Goal: Complete application form

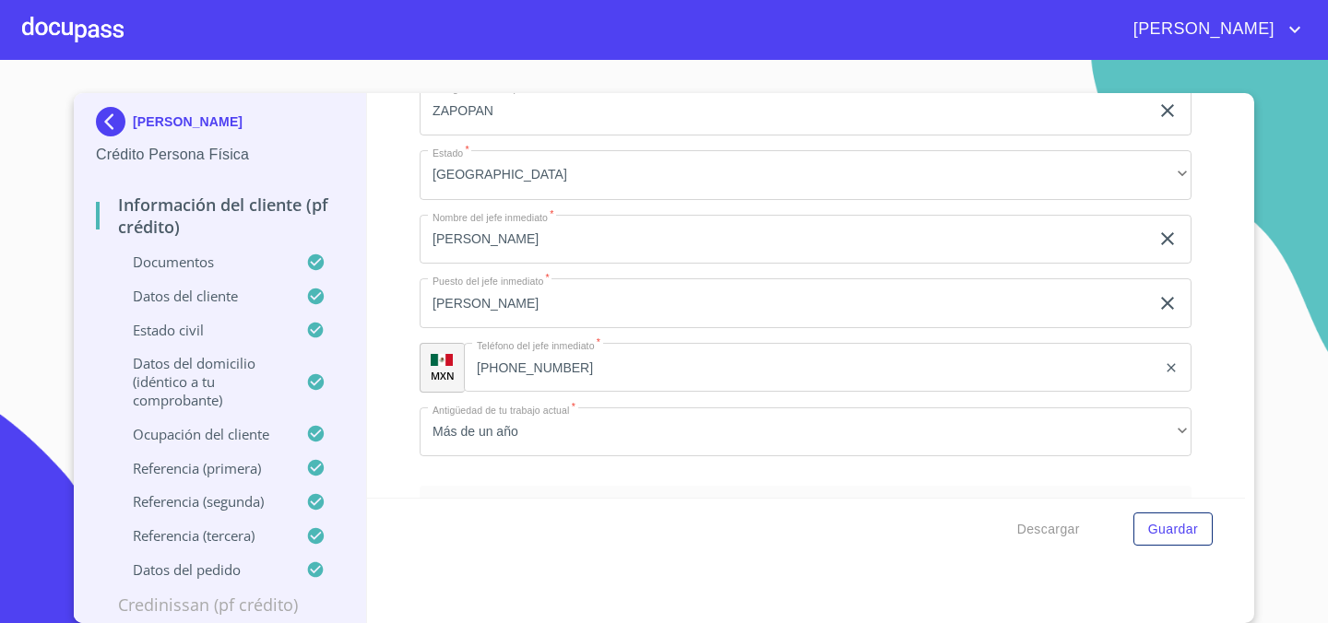
scroll to position [8774, 0]
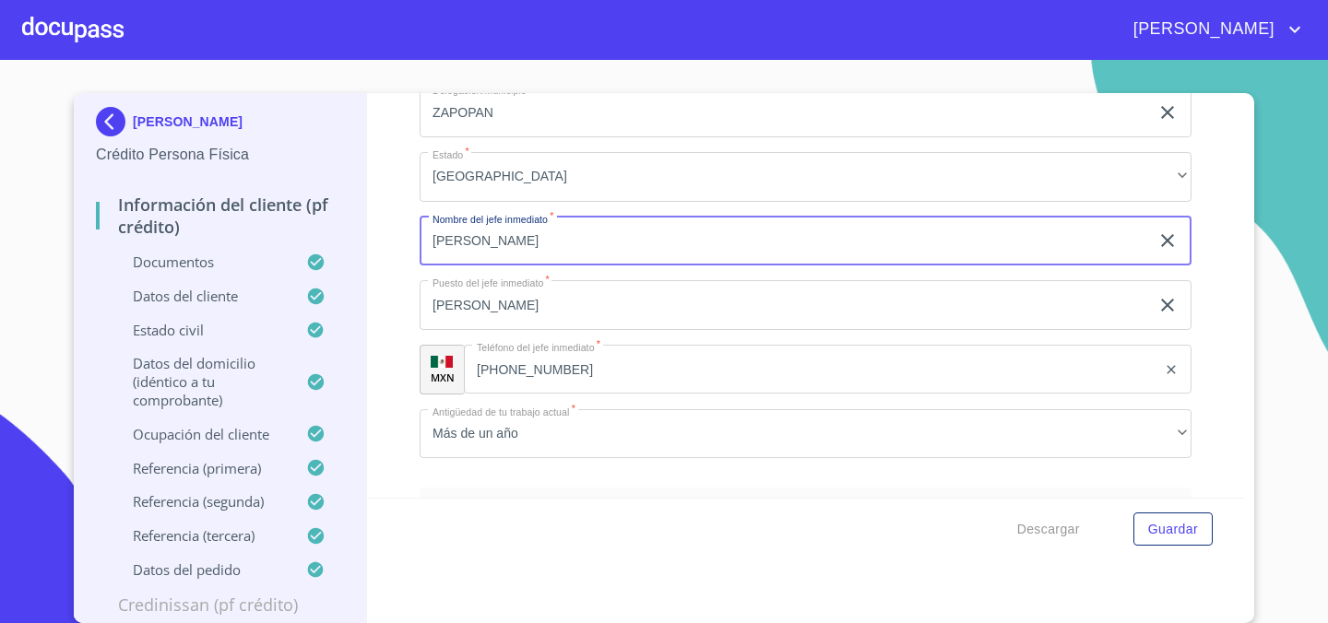
click at [478, 253] on input "[PERSON_NAME]" at bounding box center [784, 242] width 729 height 50
type input "[PERSON_NAME] [PERSON_NAME]"
click at [480, 294] on input "[PERSON_NAME]" at bounding box center [784, 305] width 729 height 50
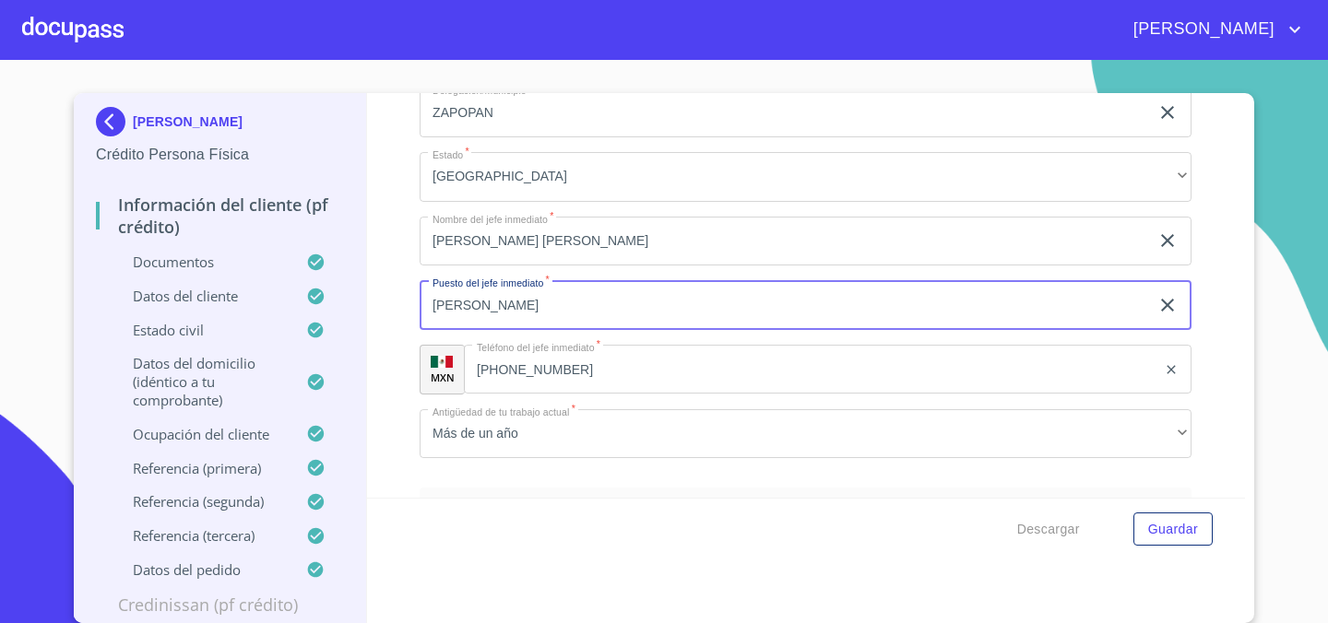
click at [480, 294] on input "[PERSON_NAME]" at bounding box center [784, 305] width 729 height 50
type input "CONTRALOR"
click at [1319, 357] on section "[PERSON_NAME] Crédito Persona Física Información del cliente (PF crédito) Docum…" at bounding box center [664, 341] width 1328 height 563
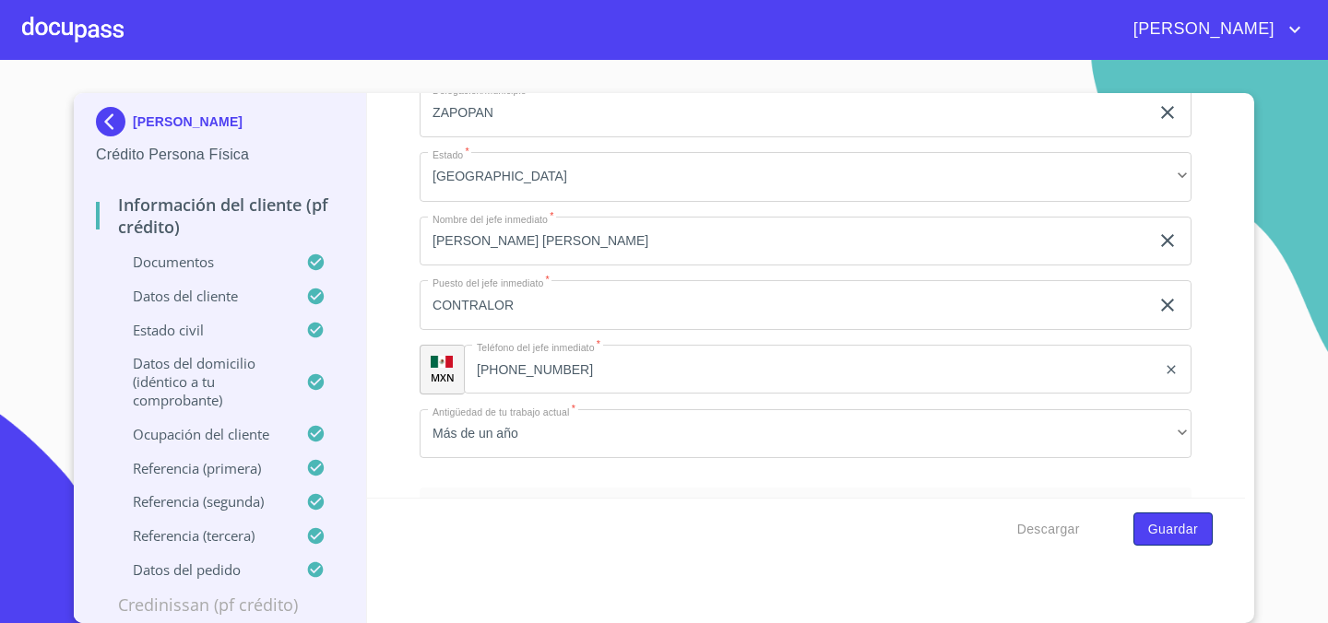
click at [1175, 523] on span "Guardar" at bounding box center [1173, 529] width 50 height 23
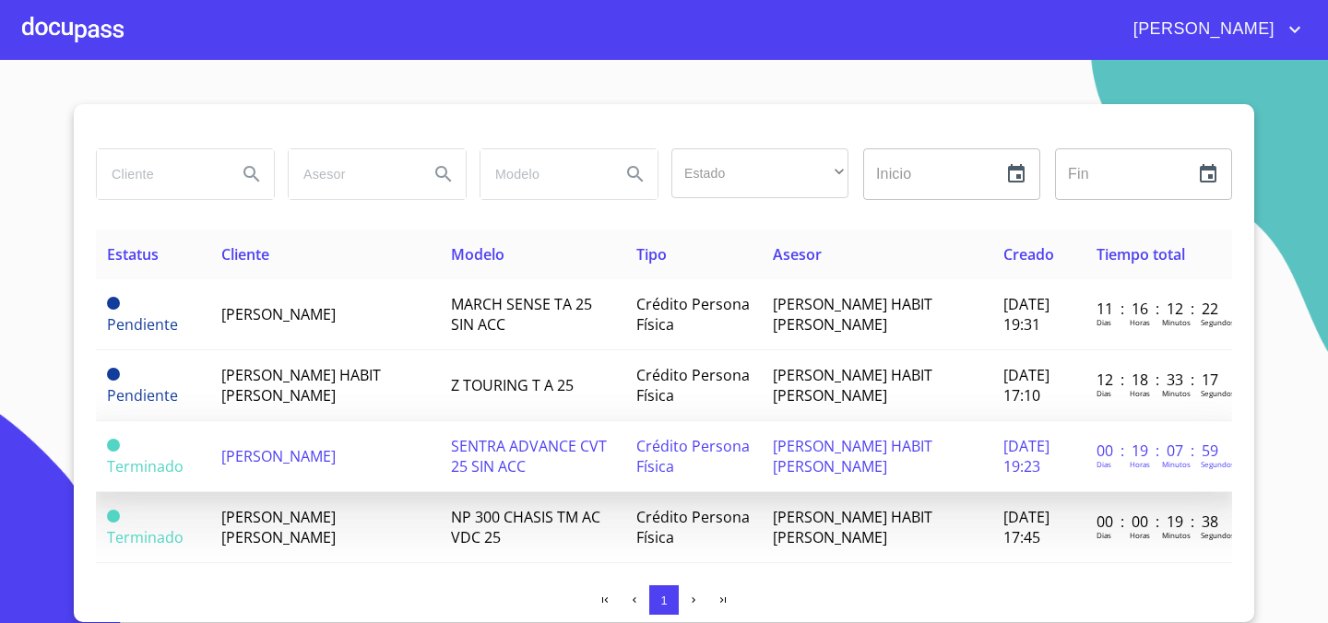
click at [393, 459] on td "[PERSON_NAME]" at bounding box center [325, 456] width 231 height 71
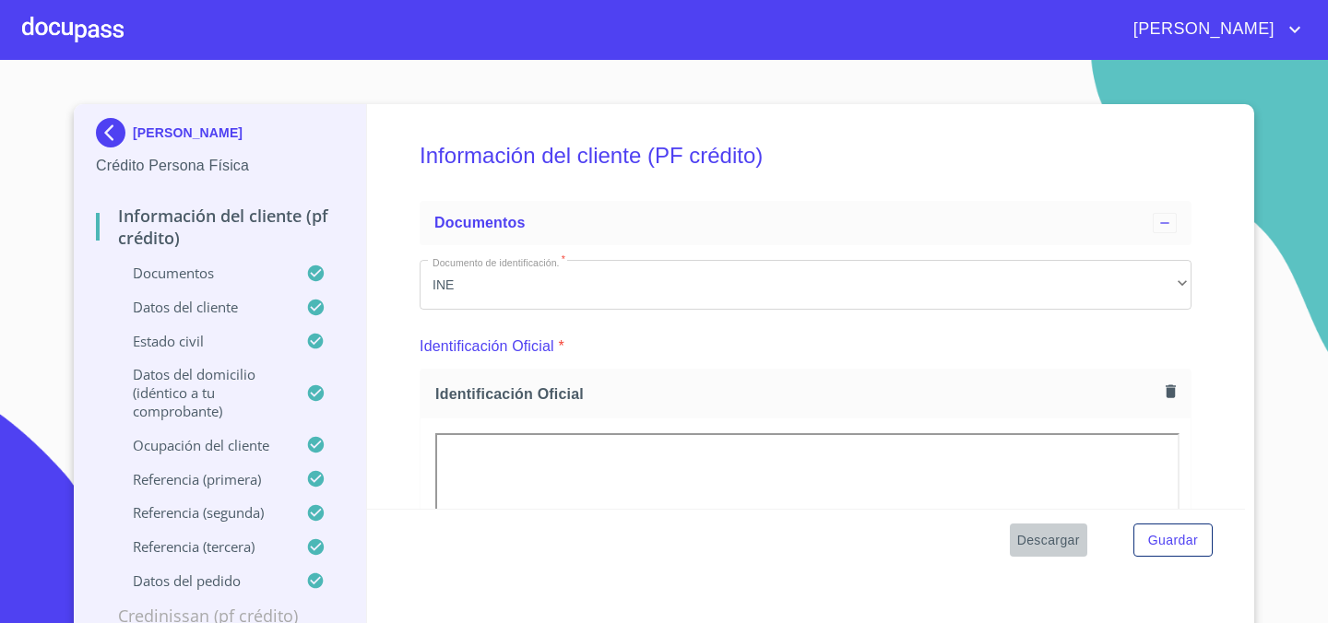
click at [1050, 540] on span "Descargar" at bounding box center [1048, 540] width 63 height 23
click at [1309, 144] on section "[PERSON_NAME] Crédito Persona Física Información del cliente (PF crédito) Docum…" at bounding box center [664, 341] width 1328 height 563
click at [1048, 533] on span "Descargar" at bounding box center [1048, 540] width 63 height 23
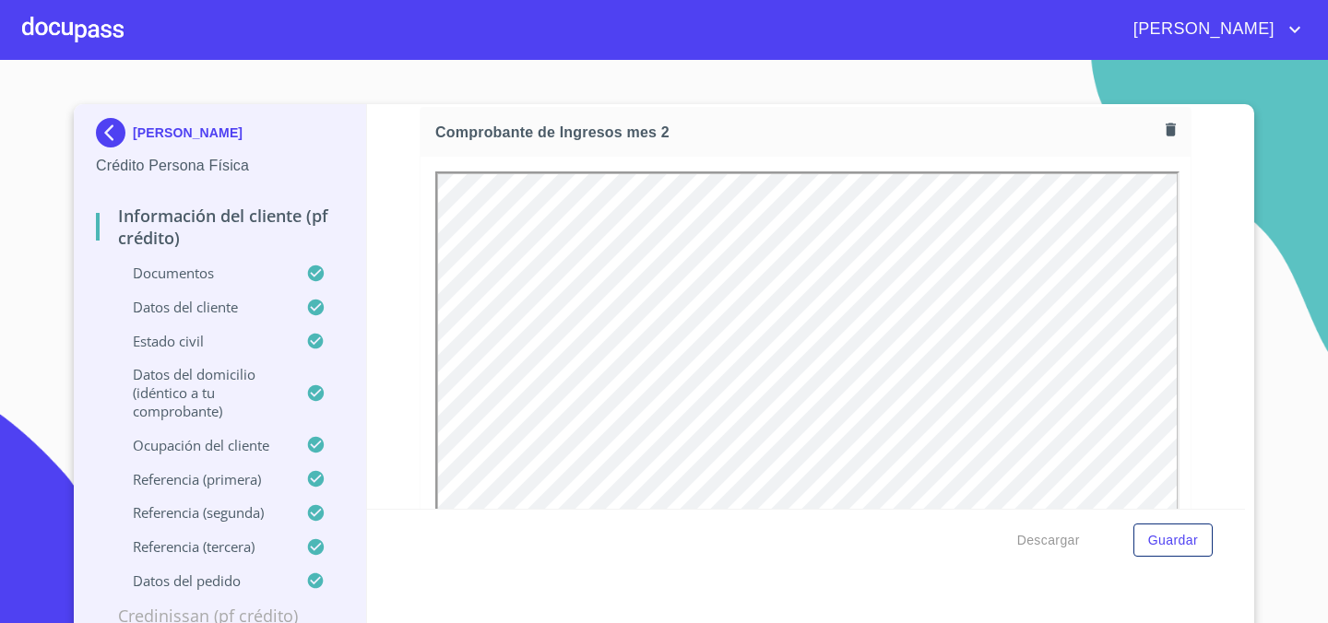
scroll to position [2794, 0]
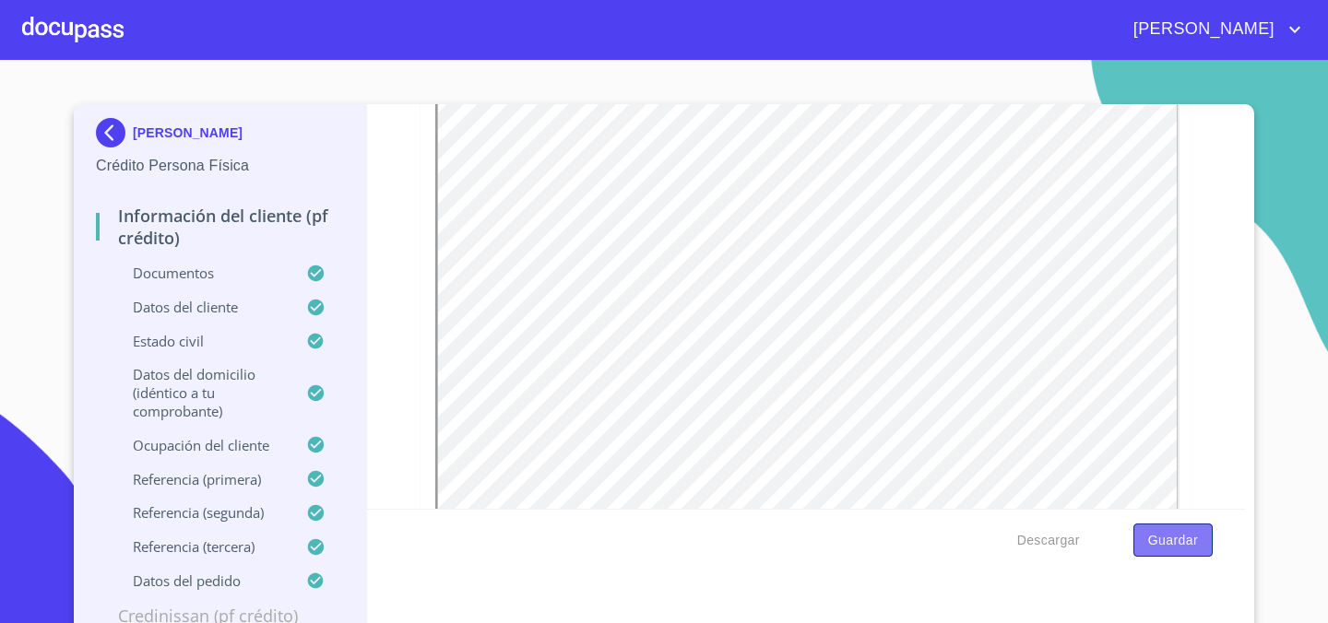
click at [1167, 542] on span "Guardar" at bounding box center [1173, 540] width 50 height 23
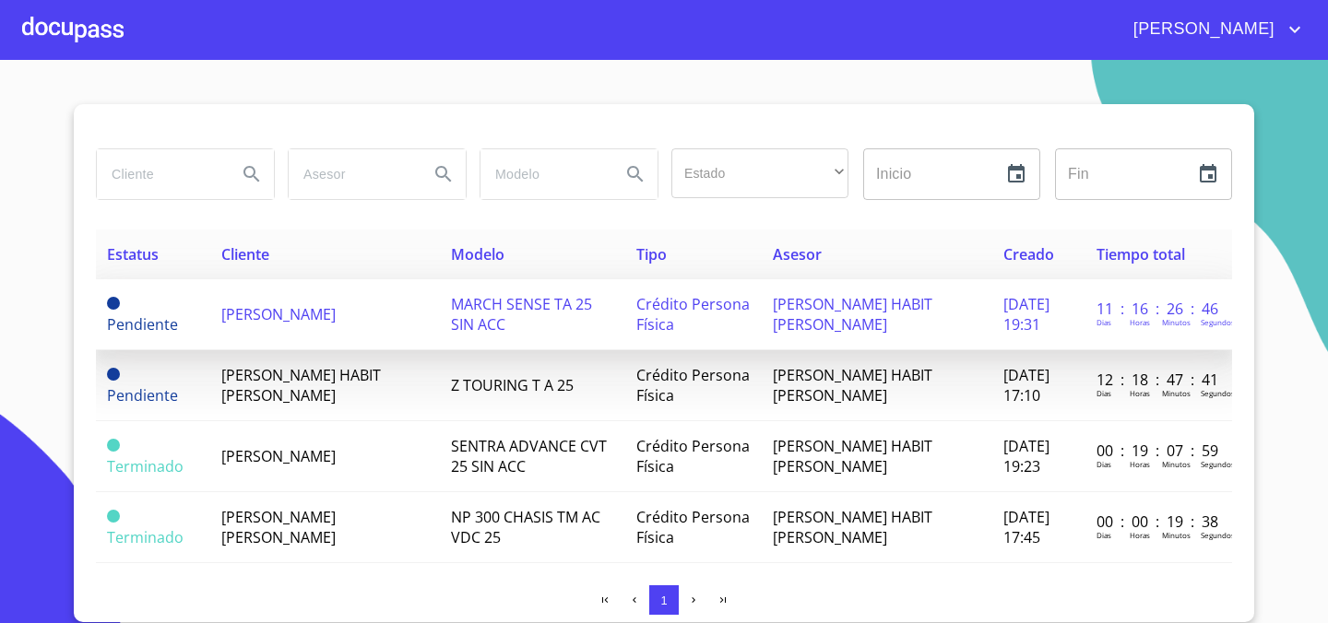
click at [1104, 313] on div "[PERSON_NAME] Horas [PERSON_NAME]" at bounding box center [1159, 320] width 124 height 20
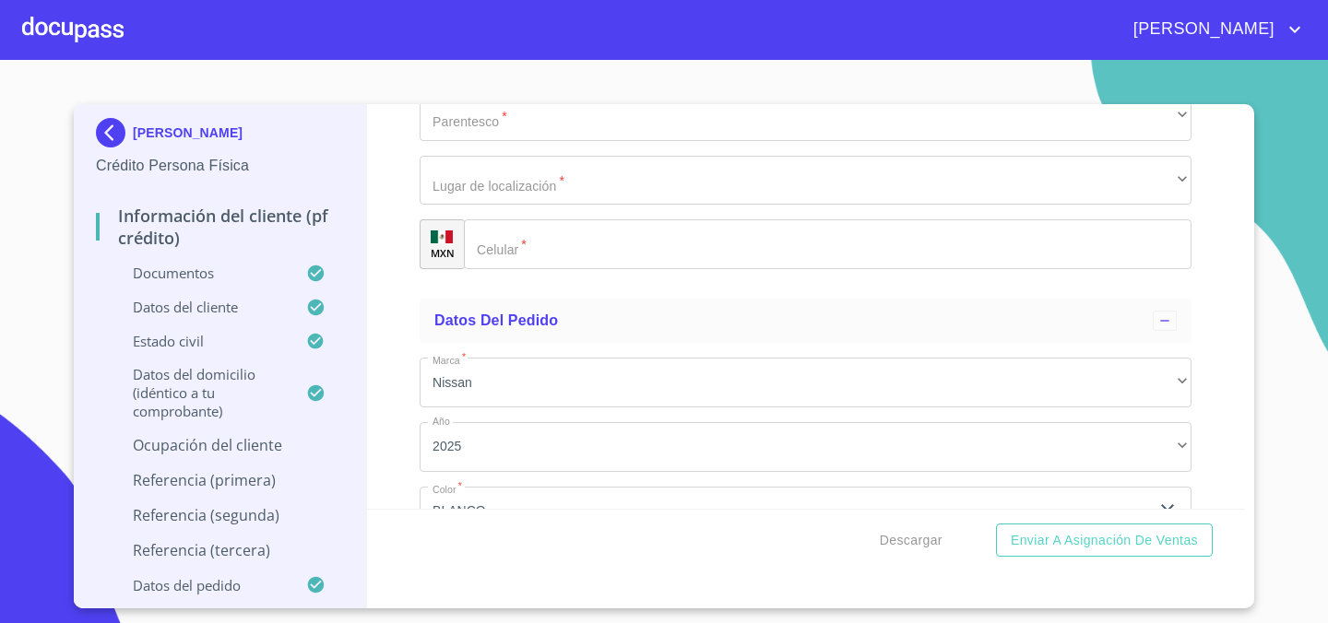
scroll to position [9680, 0]
